Goal: Transaction & Acquisition: Purchase product/service

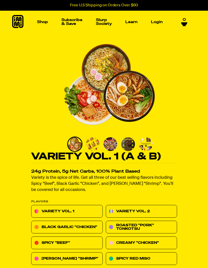
select select "subscription frequency"
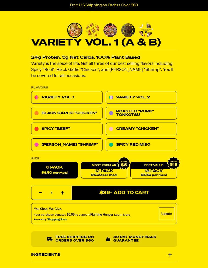
scroll to position [114, 0]
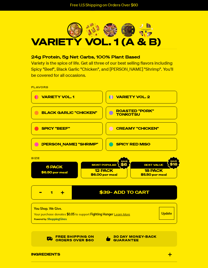
click at [169, 98] on link "Variety Vol. 2" at bounding box center [142, 97] width 72 height 13
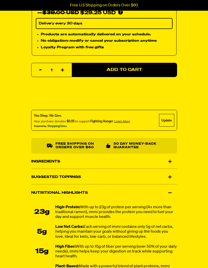
scroll to position [323, 0]
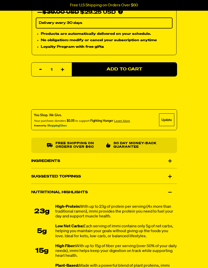
click at [89, 161] on div "Ingredients" at bounding box center [104, 161] width 146 height 14
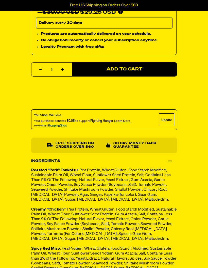
click at [14, 92] on div "Variety Vol. 2 446 reviews 23g Protein, 5g Net Carbs, 100% Plant Based Spicy. C…" at bounding box center [104, 72] width 208 height 712
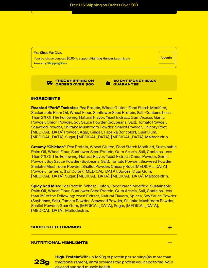
scroll to position [384, 0]
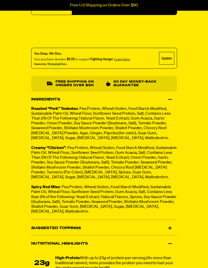
click at [168, 243] on div "Nutritional Highlights" at bounding box center [104, 244] width 146 height 14
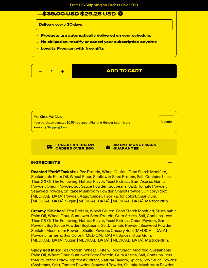
scroll to position [321, 0]
click at [169, 160] on div "Ingredients" at bounding box center [104, 163] width 146 height 14
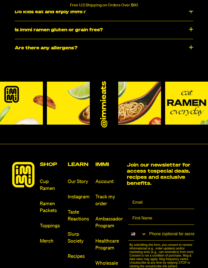
scroll to position [2766, 0]
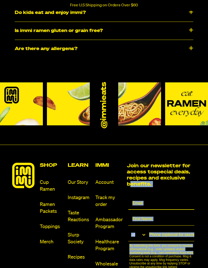
click at [194, 197] on input "Email" at bounding box center [162, 203] width 66 height 13
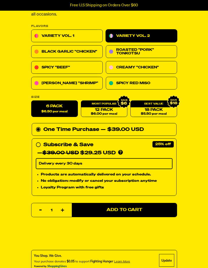
scroll to position [182, 0]
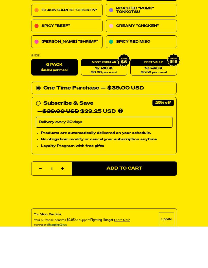
click at [126, 208] on span "Add to Cart" at bounding box center [125, 210] width 36 height 4
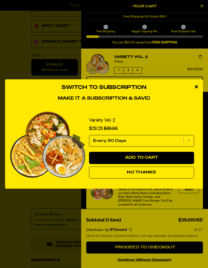
click at [152, 174] on span "No Thanks" at bounding box center [141, 172] width 29 height 4
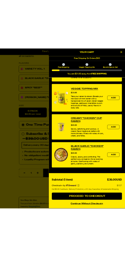
scroll to position [191, 0]
